Goal: Task Accomplishment & Management: Manage account settings

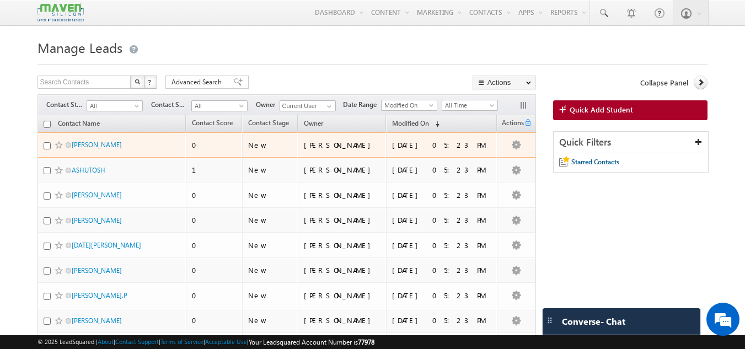
click at [105, 147] on span "[PERSON_NAME]" at bounding box center [109, 144] width 74 height 10
click at [94, 144] on link "[PERSON_NAME]" at bounding box center [97, 145] width 50 height 8
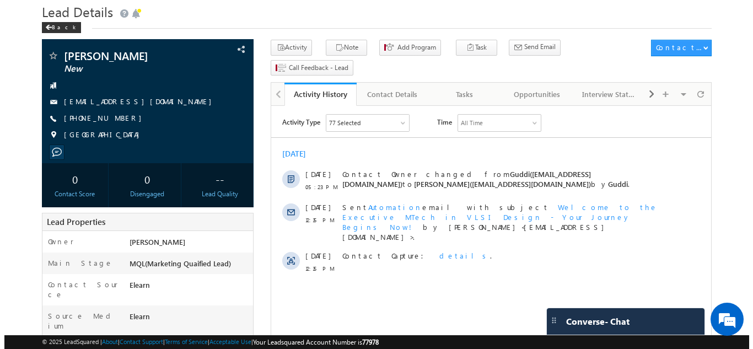
scroll to position [55, 0]
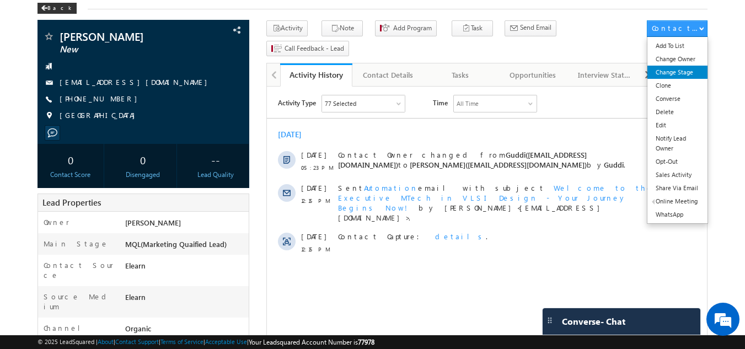
click at [683, 74] on link "Change Stage" at bounding box center [677, 72] width 60 height 13
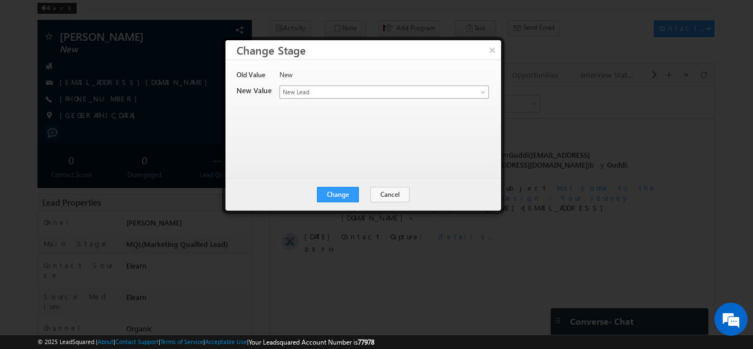
click at [407, 90] on span "New Lead" at bounding box center [366, 92] width 172 height 10
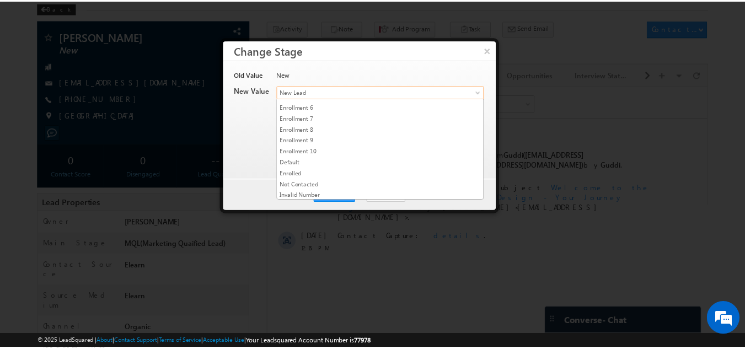
scroll to position [208, 0]
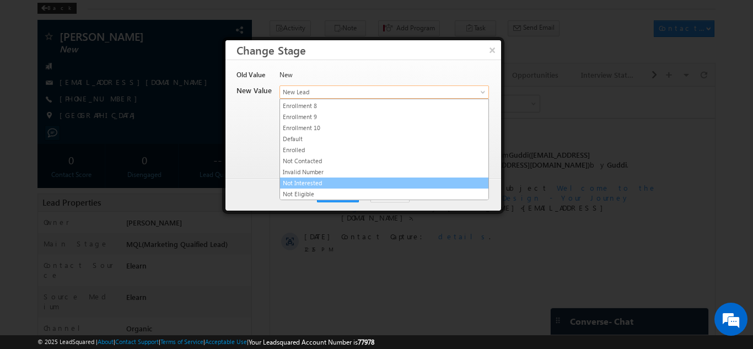
click at [320, 179] on link "Not Interested" at bounding box center [384, 183] width 208 height 10
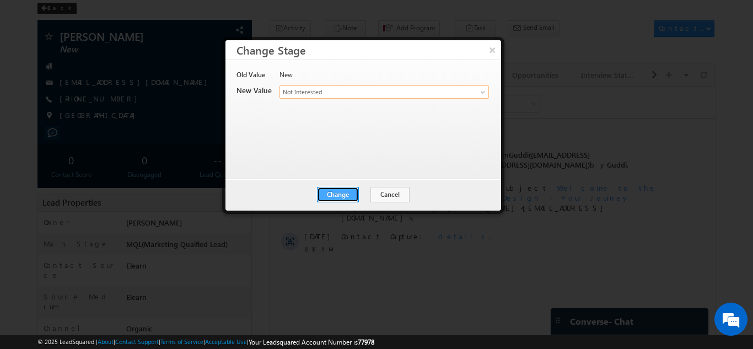
click at [341, 192] on button "Change" at bounding box center [338, 194] width 42 height 15
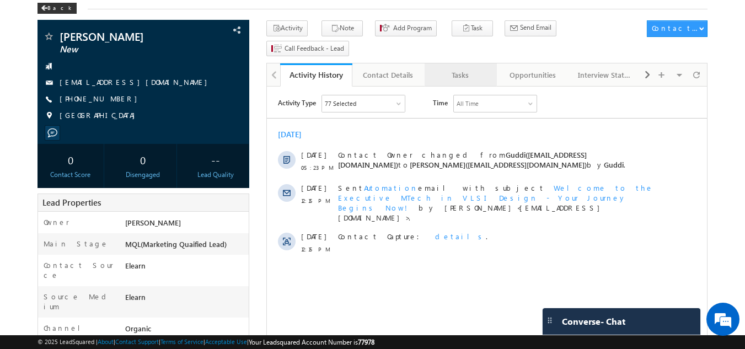
click at [454, 68] on div "Tasks" at bounding box center [459, 74] width 53 height 13
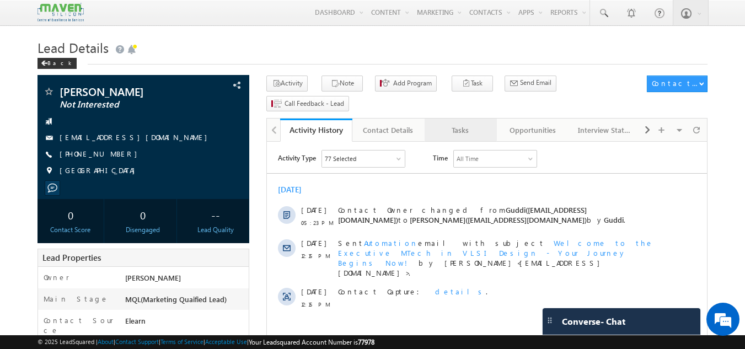
click at [476, 123] on div "Tasks" at bounding box center [459, 129] width 53 height 13
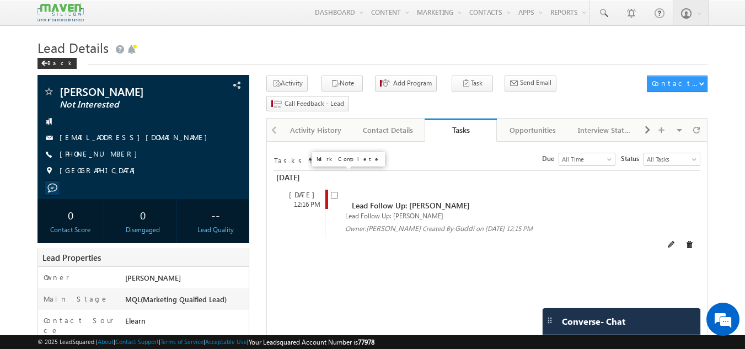
click at [334, 192] on input "checkbox" at bounding box center [334, 195] width 7 height 7
checkbox input "false"
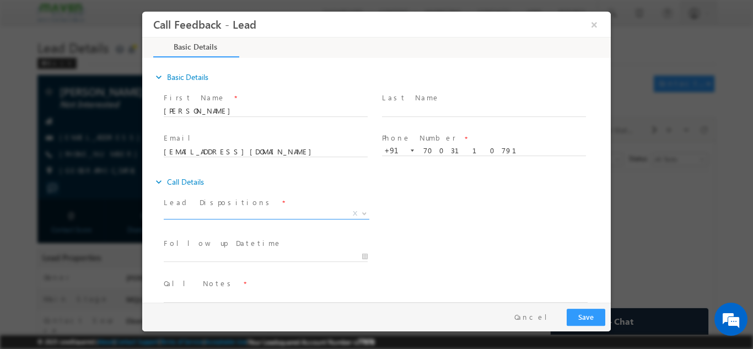
click at [253, 215] on span "X" at bounding box center [267, 213] width 206 height 11
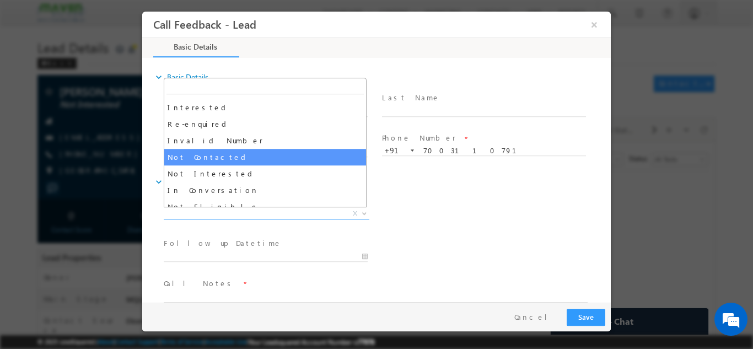
scroll to position [55, 0]
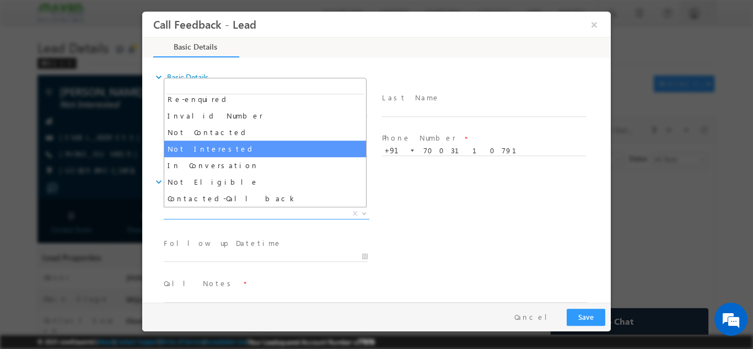
select select "Not Interested"
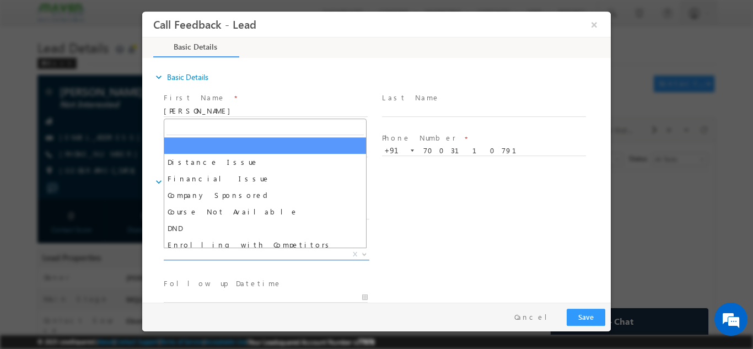
click at [220, 253] on span "X" at bounding box center [267, 254] width 206 height 11
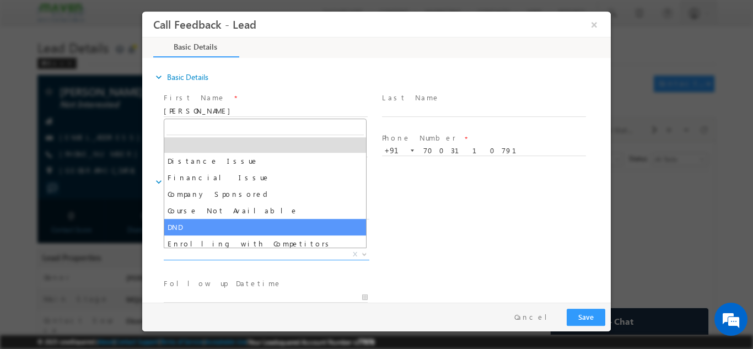
scroll to position [22, 0]
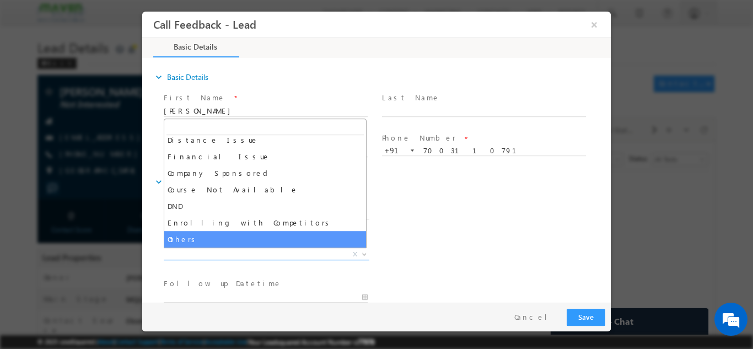
select select "Others"
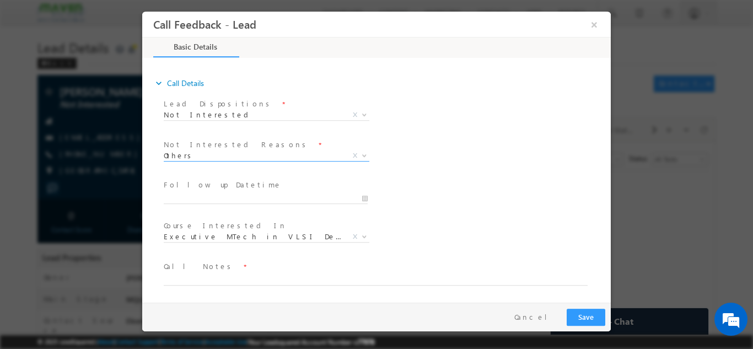
scroll to position [99, 0]
click at [271, 235] on span "Executive MTech in VLSI Design" at bounding box center [253, 235] width 179 height 10
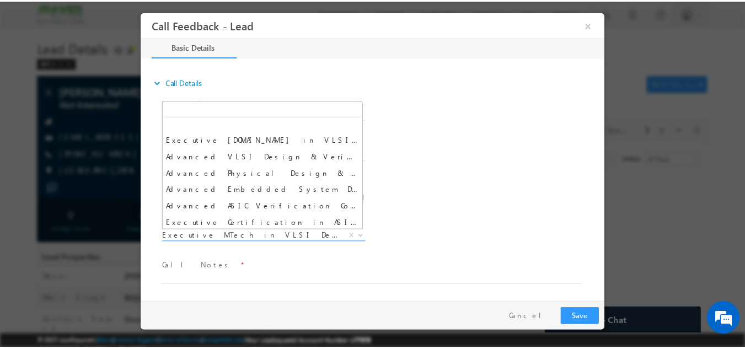
scroll to position [0, 0]
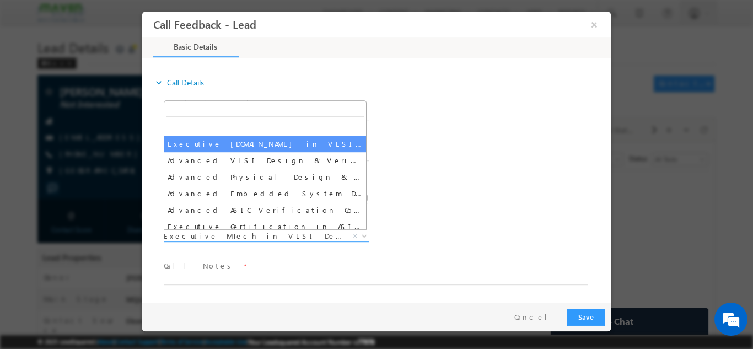
select select "Executive M.Tech in VLSI Design"
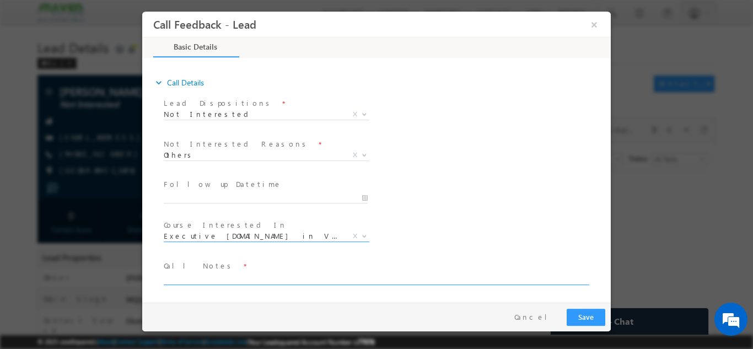
click at [212, 272] on textarea at bounding box center [376, 278] width 424 height 13
type textarea "N"
type textarea "3rd year cx, looking for paid internship. Not interested in any program."
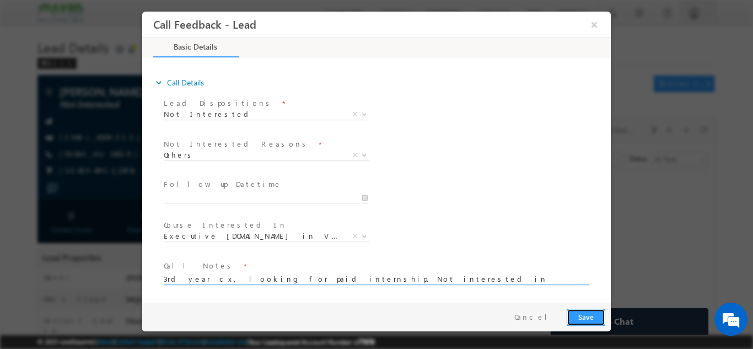
click at [596, 314] on button "Save" at bounding box center [586, 316] width 39 height 17
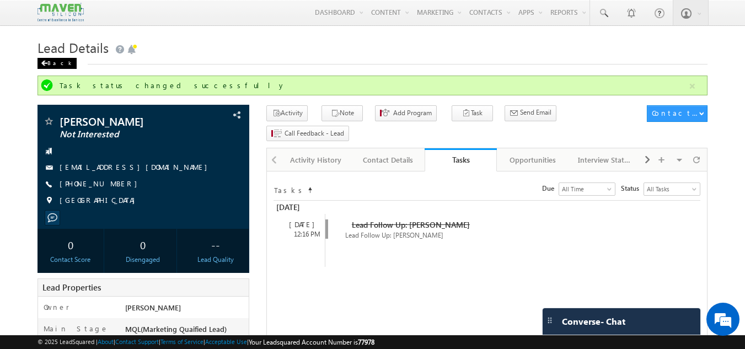
click at [46, 58] on div "Back" at bounding box center [56, 63] width 39 height 11
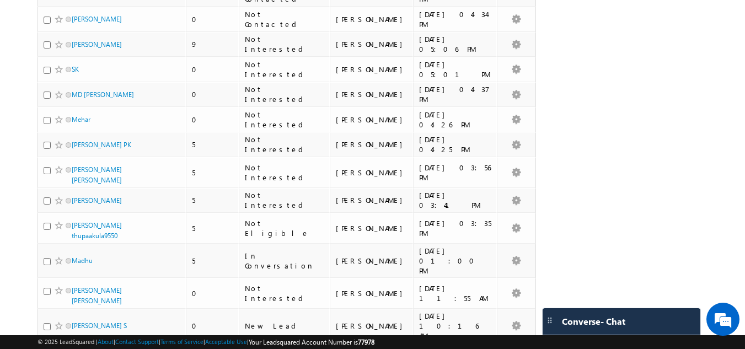
scroll to position [2398, 0]
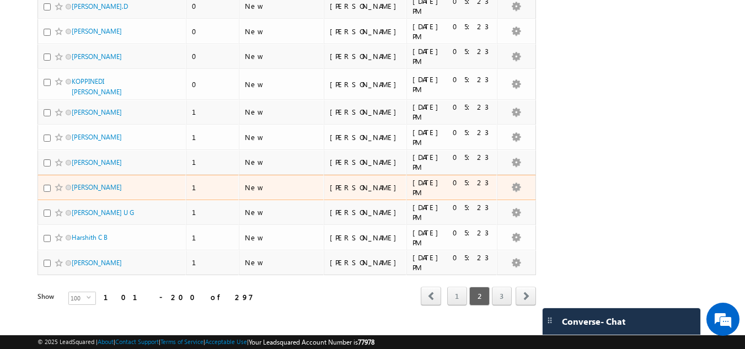
scroll to position [0, 0]
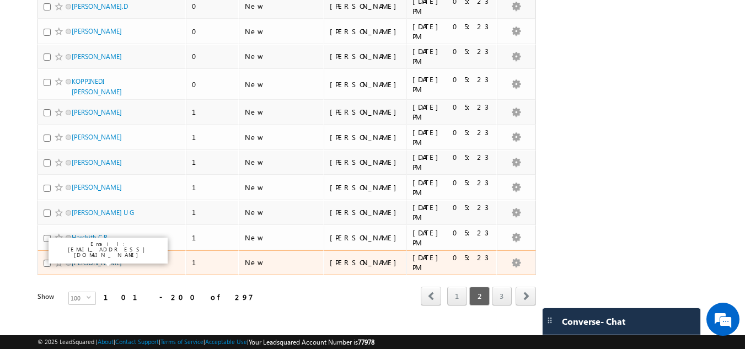
click at [113, 260] on link "PANDRANKI GANESH" at bounding box center [97, 263] width 50 height 8
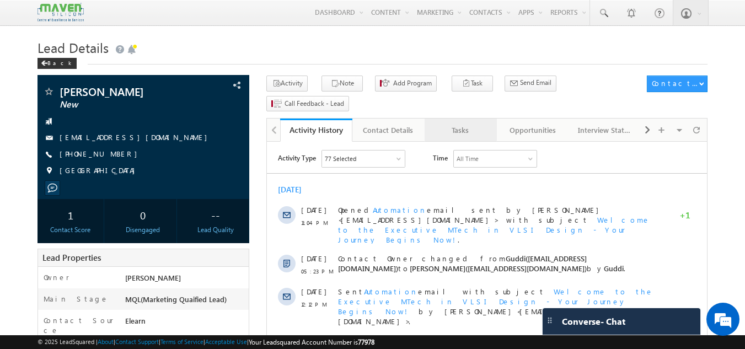
click at [458, 123] on div "Tasks" at bounding box center [459, 129] width 53 height 13
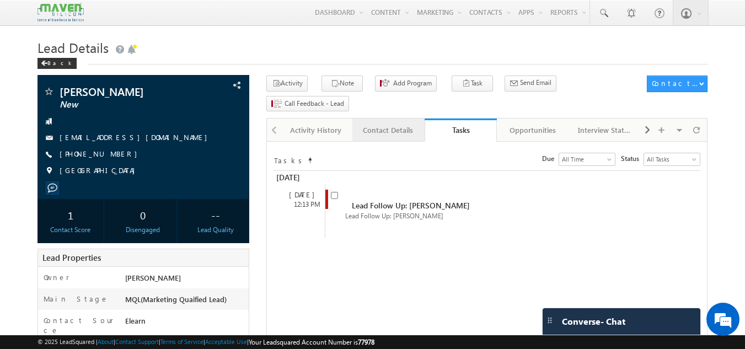
click at [385, 123] on div "Contact Details" at bounding box center [387, 129] width 53 height 13
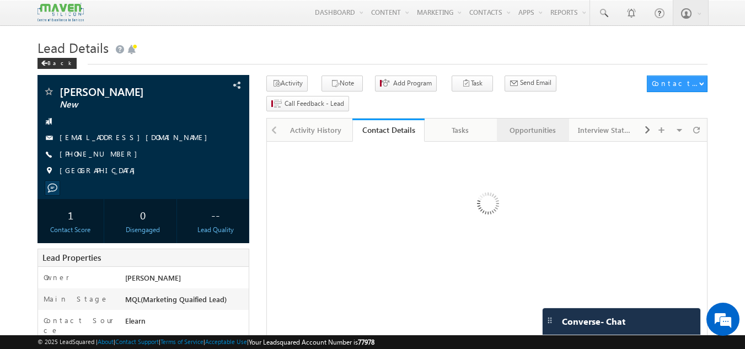
click at [549, 123] on div "Opportunities" at bounding box center [531, 129] width 53 height 13
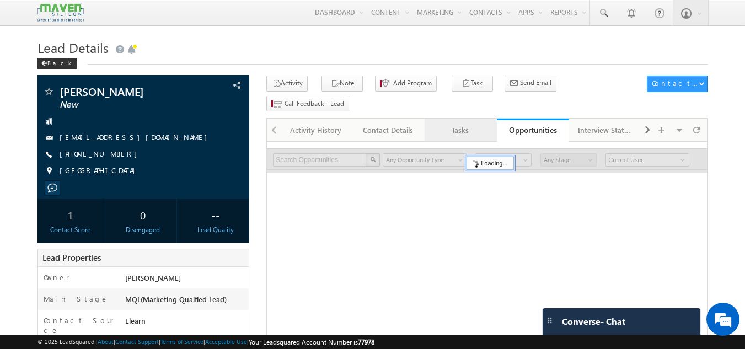
click at [462, 123] on div "Tasks" at bounding box center [459, 129] width 53 height 13
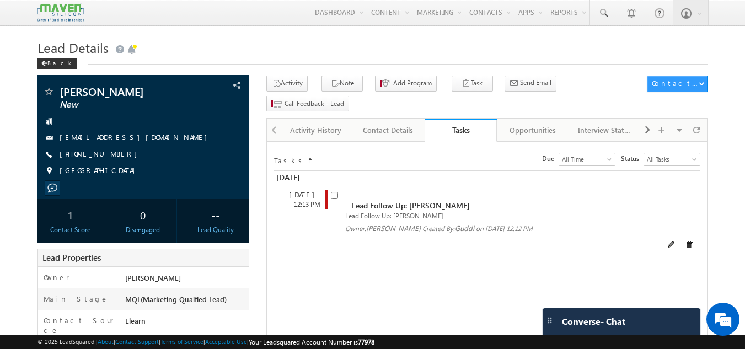
click at [330, 184] on div "Lead Follow Up: PANDRANKI GANESH Lead Follow Up: PANDRANKI GANESH Owner: Sovan …" at bounding box center [496, 211] width 343 height 54
click at [335, 192] on input "checkbox" at bounding box center [334, 195] width 7 height 7
checkbox input "false"
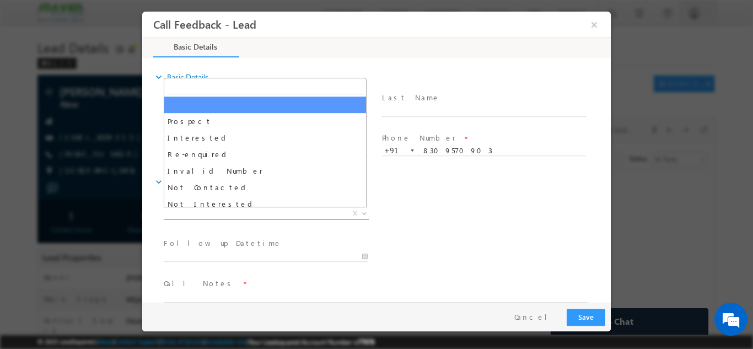
click at [279, 217] on span "X" at bounding box center [267, 213] width 206 height 11
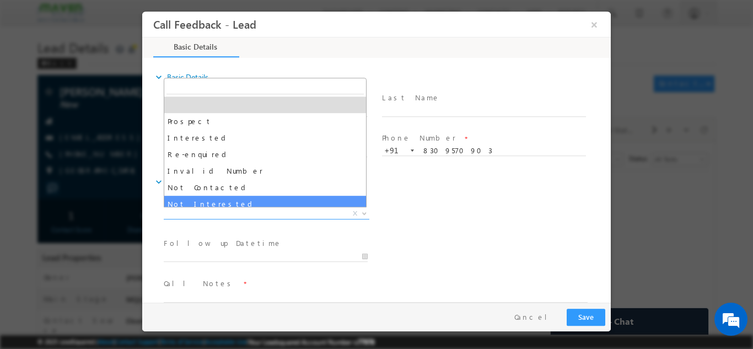
select select "Not Interested"
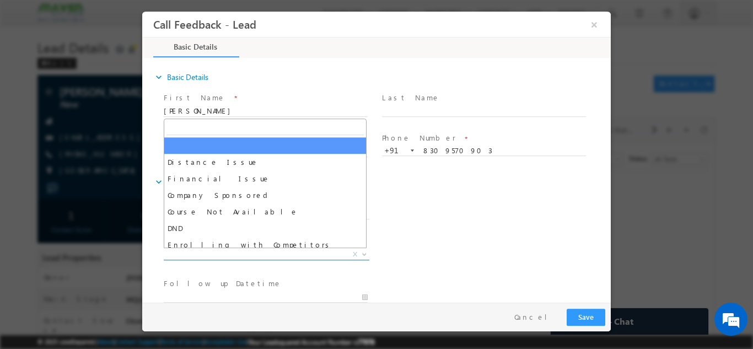
click at [228, 258] on span "X" at bounding box center [267, 254] width 206 height 11
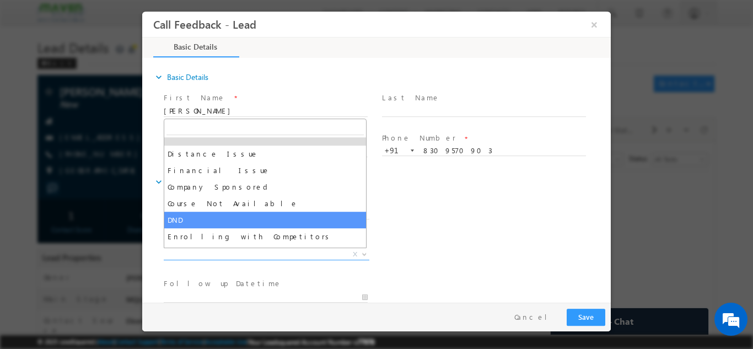
scroll to position [22, 0]
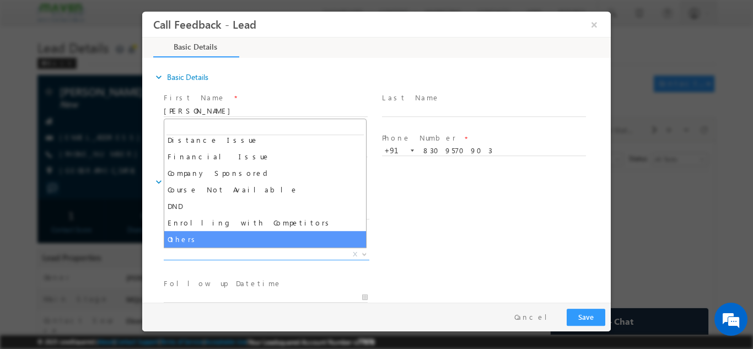
select select "Others"
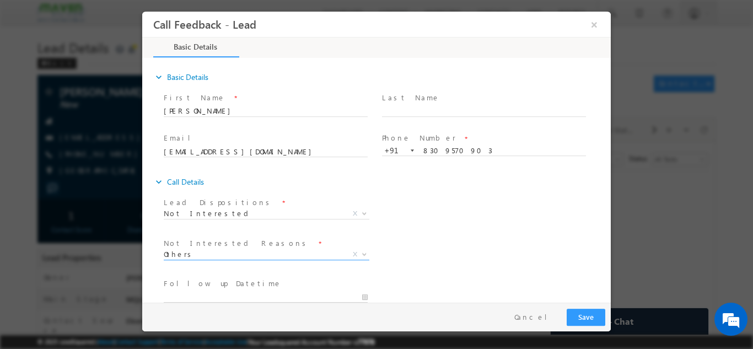
type input "01/09/2025 4:47 PM"
click at [225, 297] on input "01/09/2025 4:47 PM" at bounding box center [266, 297] width 204 height 11
click at [585, 244] on div "Not Interested Reasons * Distance Issue Financial Issue Company Sponsored Cours…" at bounding box center [386, 255] width 449 height 41
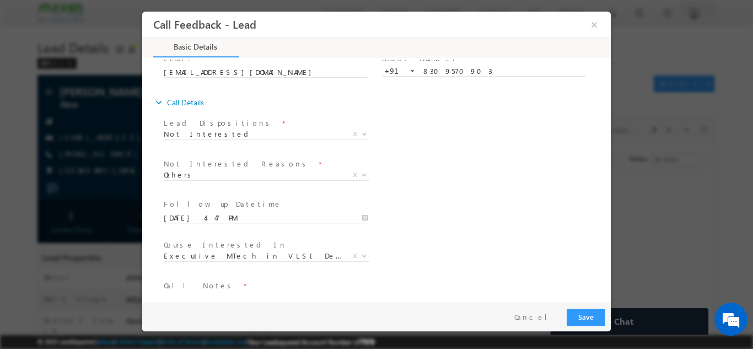
scroll to position [99, 0]
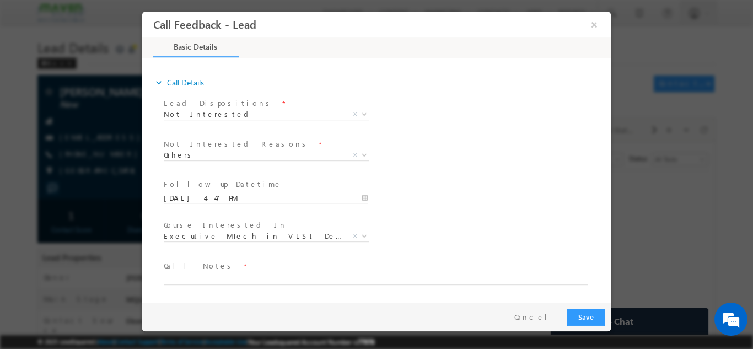
click at [358, 196] on input "01/09/2025 4:47 PM" at bounding box center [266, 197] width 204 height 11
click at [462, 223] on div "Course Interested In * Executive M.Tech in VLSI Design Advanced VLSI Design & V…" at bounding box center [386, 237] width 449 height 41
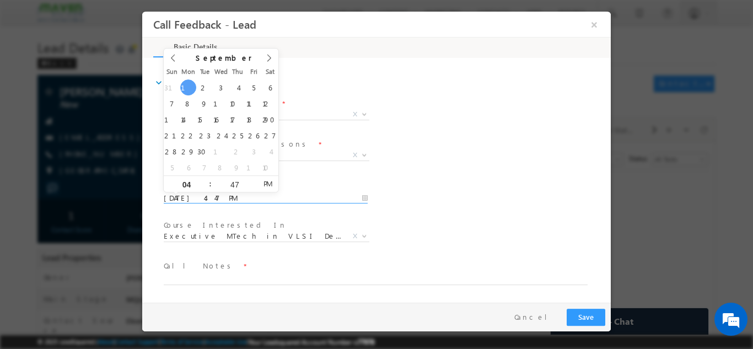
click at [259, 197] on input "01/09/2025 4:47 PM" at bounding box center [266, 197] width 204 height 11
click at [545, 137] on div "Not Interested Reasons * Distance Issue Financial Issue Company Sponsored Cours…" at bounding box center [386, 156] width 449 height 41
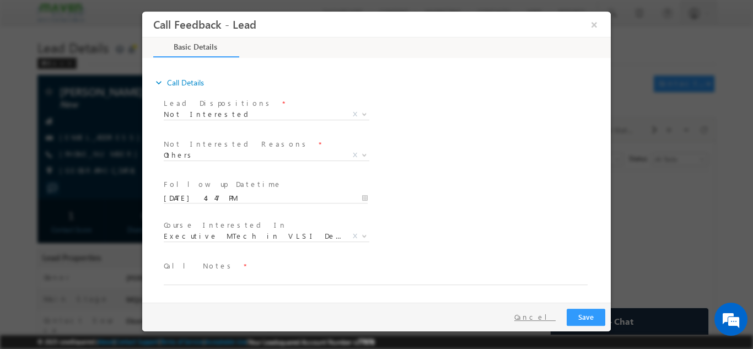
click at [539, 313] on button "Cancel" at bounding box center [535, 317] width 58 height 16
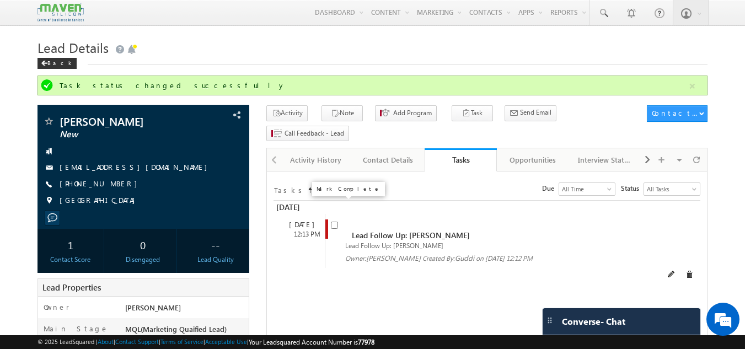
click at [335, 222] on input "checkbox" at bounding box center [334, 225] width 7 height 7
checkbox input "false"
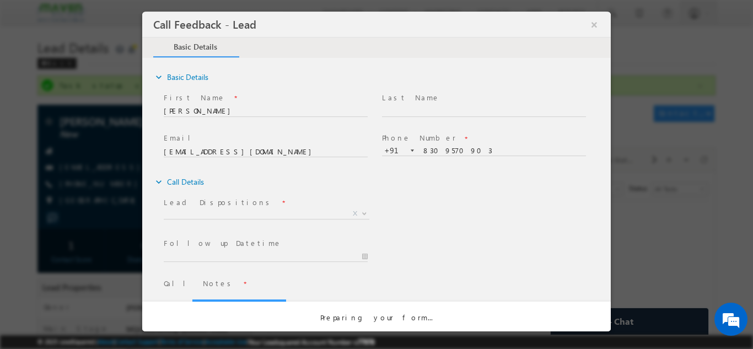
scroll to position [0, 0]
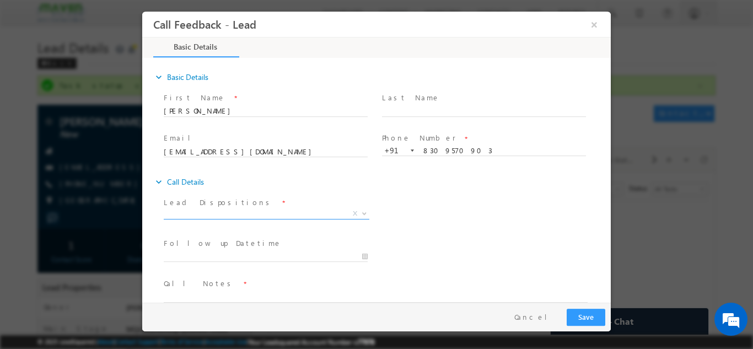
click at [282, 219] on span "X" at bounding box center [267, 215] width 206 height 11
click at [282, 214] on span "X" at bounding box center [267, 213] width 206 height 11
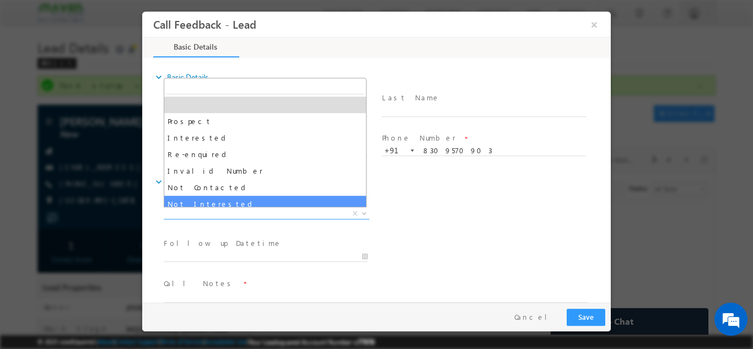
select select "Not Interested"
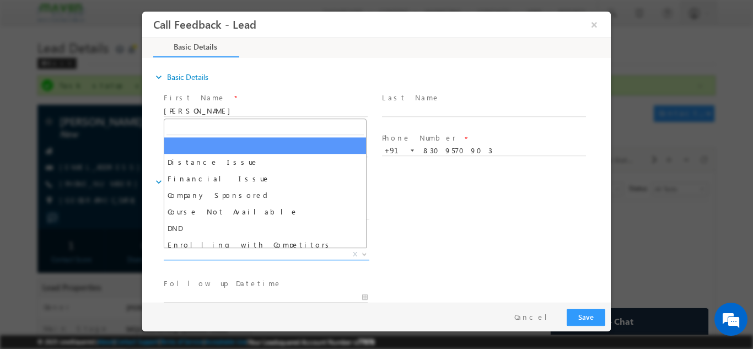
click at [208, 250] on span "X" at bounding box center [267, 254] width 206 height 11
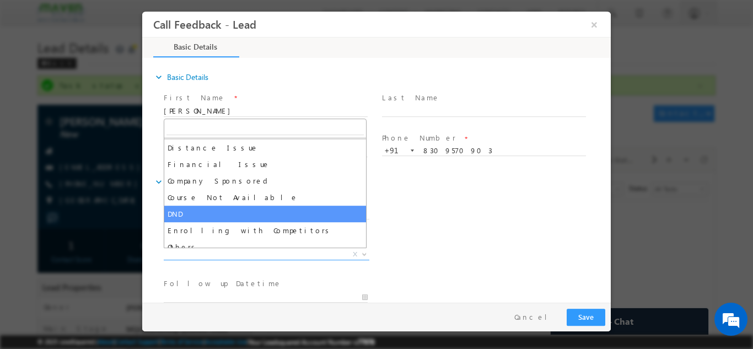
scroll to position [22, 0]
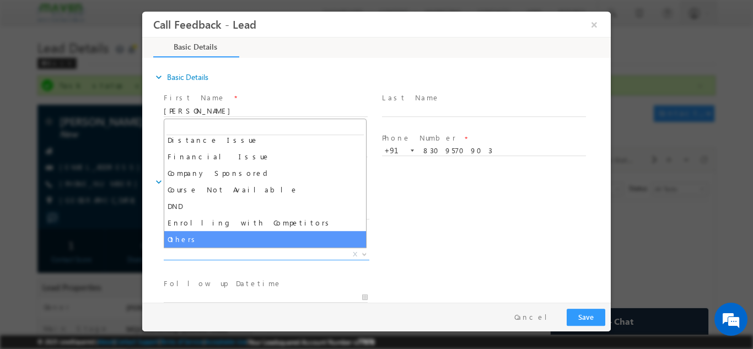
select select "Others"
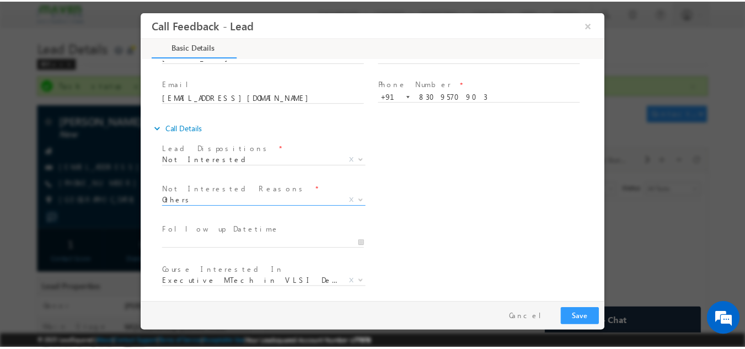
scroll to position [99, 0]
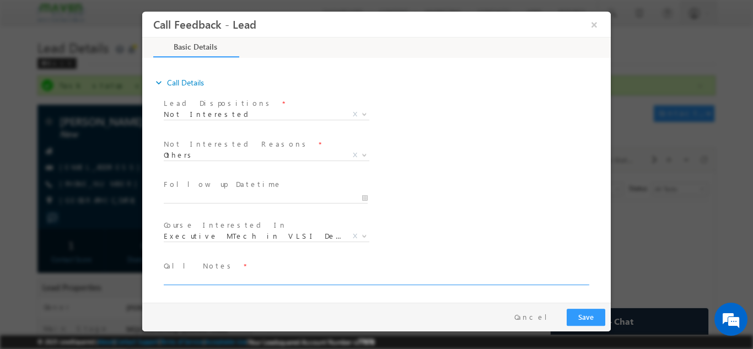
click at [236, 273] on textarea at bounding box center [376, 278] width 424 height 13
type textarea "preparing for GATE, not interested as of now."
click at [596, 313] on button "Save" at bounding box center [586, 316] width 39 height 17
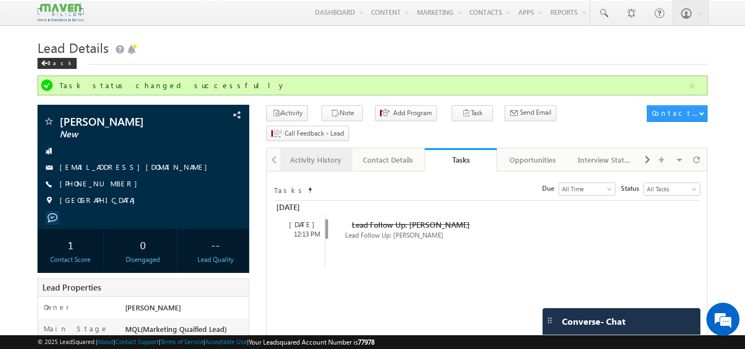
click at [335, 149] on link "Activity History" at bounding box center [316, 159] width 72 height 23
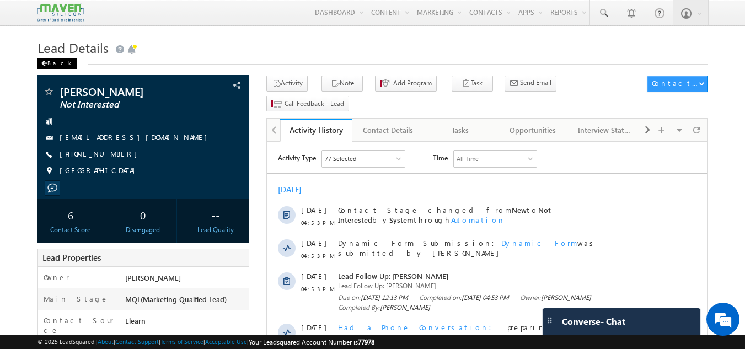
click at [53, 61] on div "Back" at bounding box center [56, 63] width 39 height 11
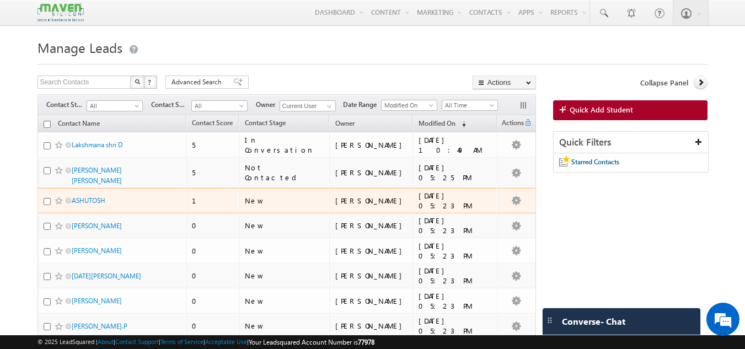
click at [91, 195] on span "ASHUTOSH" at bounding box center [109, 200] width 74 height 10
click at [93, 200] on link "ASHUTOSH" at bounding box center [89, 200] width 34 height 8
